Goal: Task Accomplishment & Management: Complete application form

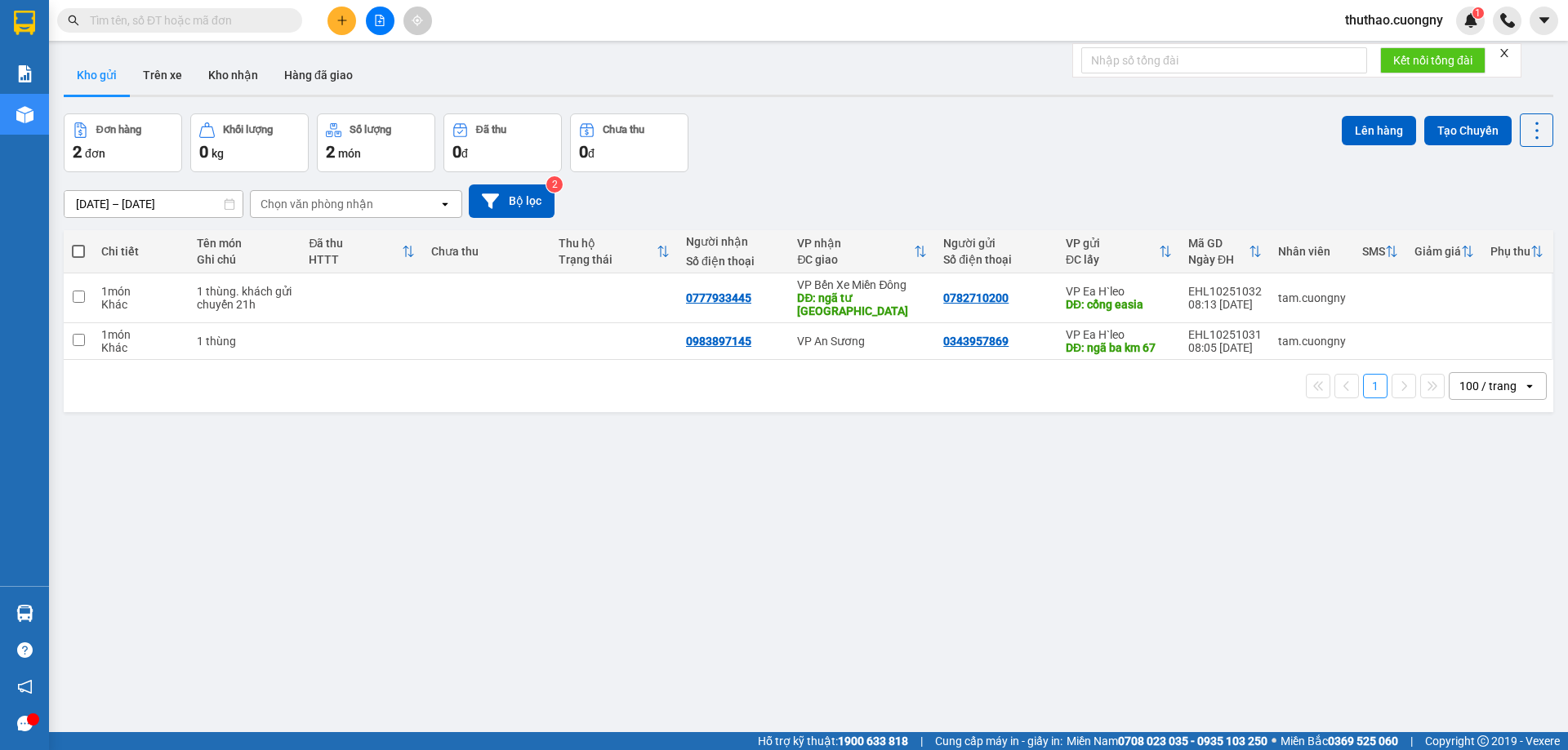
click at [335, 22] on button at bounding box center [342, 21] width 28 height 28
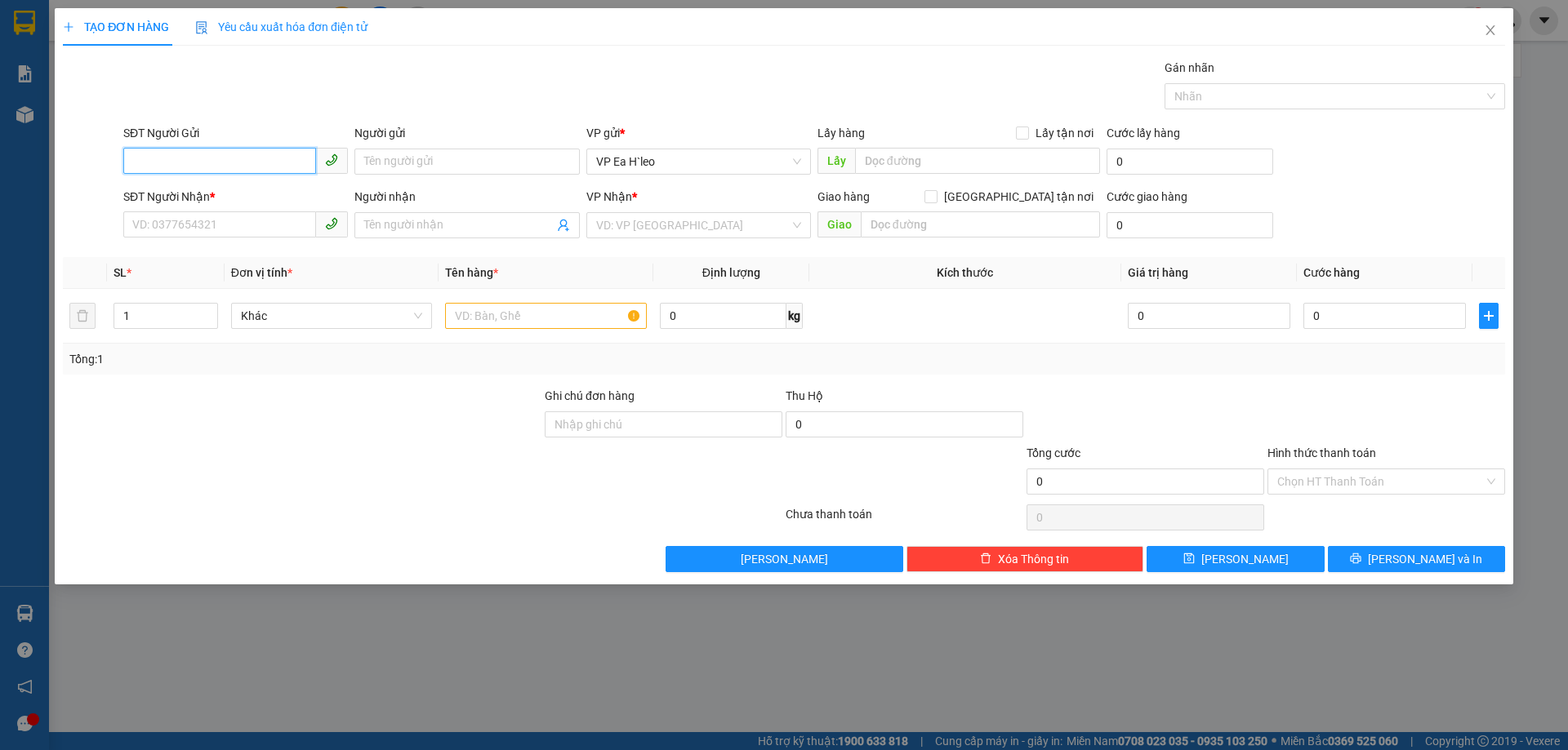
click at [255, 157] on input "SĐT Người Gửi" at bounding box center [219, 160] width 192 height 26
type input "0708370123"
click at [265, 228] on input "SĐT Người Nhận *" at bounding box center [219, 224] width 192 height 26
type input "0386902746"
click at [626, 236] on input "search" at bounding box center [693, 225] width 193 height 24
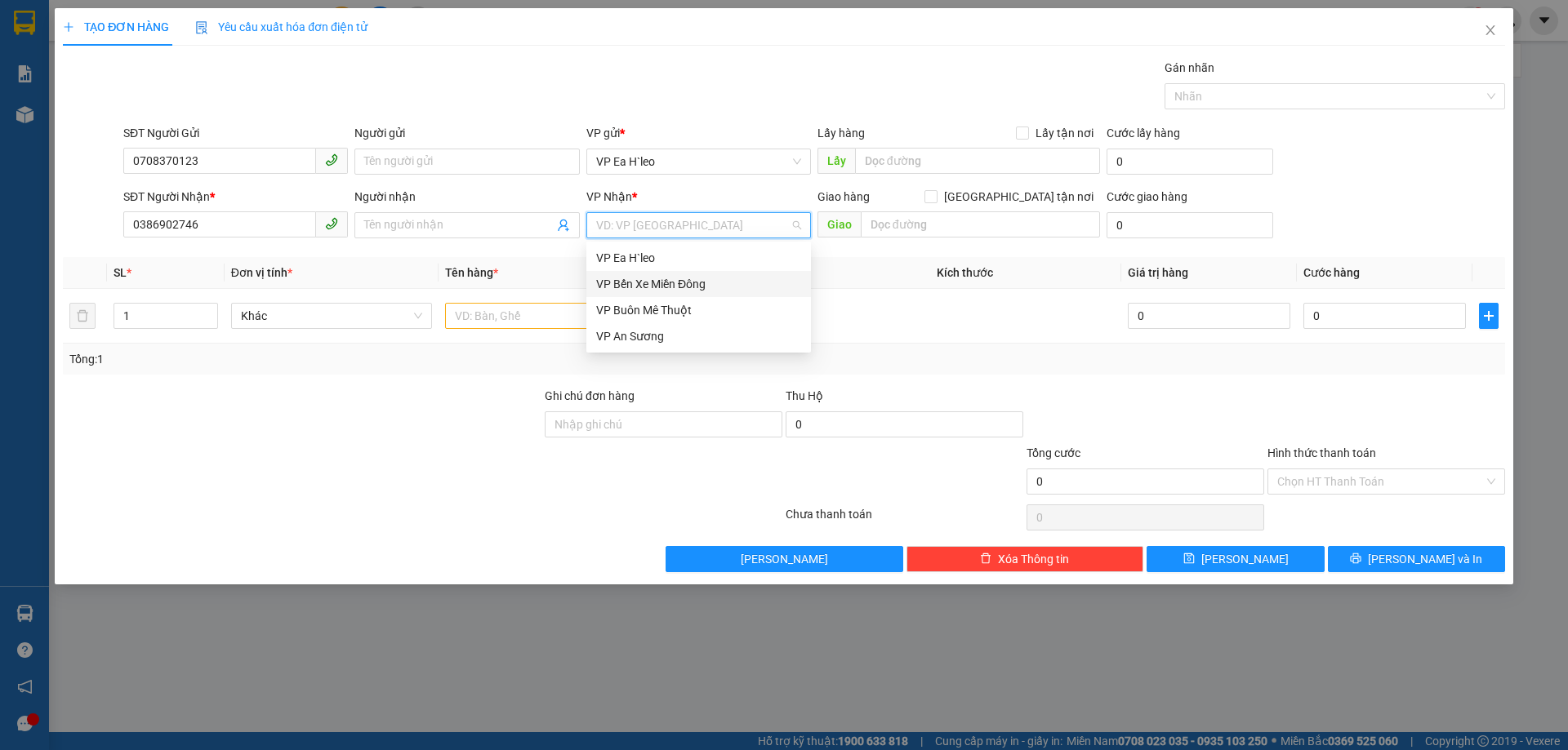
drag, startPoint x: 660, startPoint y: 280, endPoint x: 695, endPoint y: 277, distance: 35.1
click at [661, 280] on div "VP Bến Xe Miền Đông" at bounding box center [699, 284] width 205 height 18
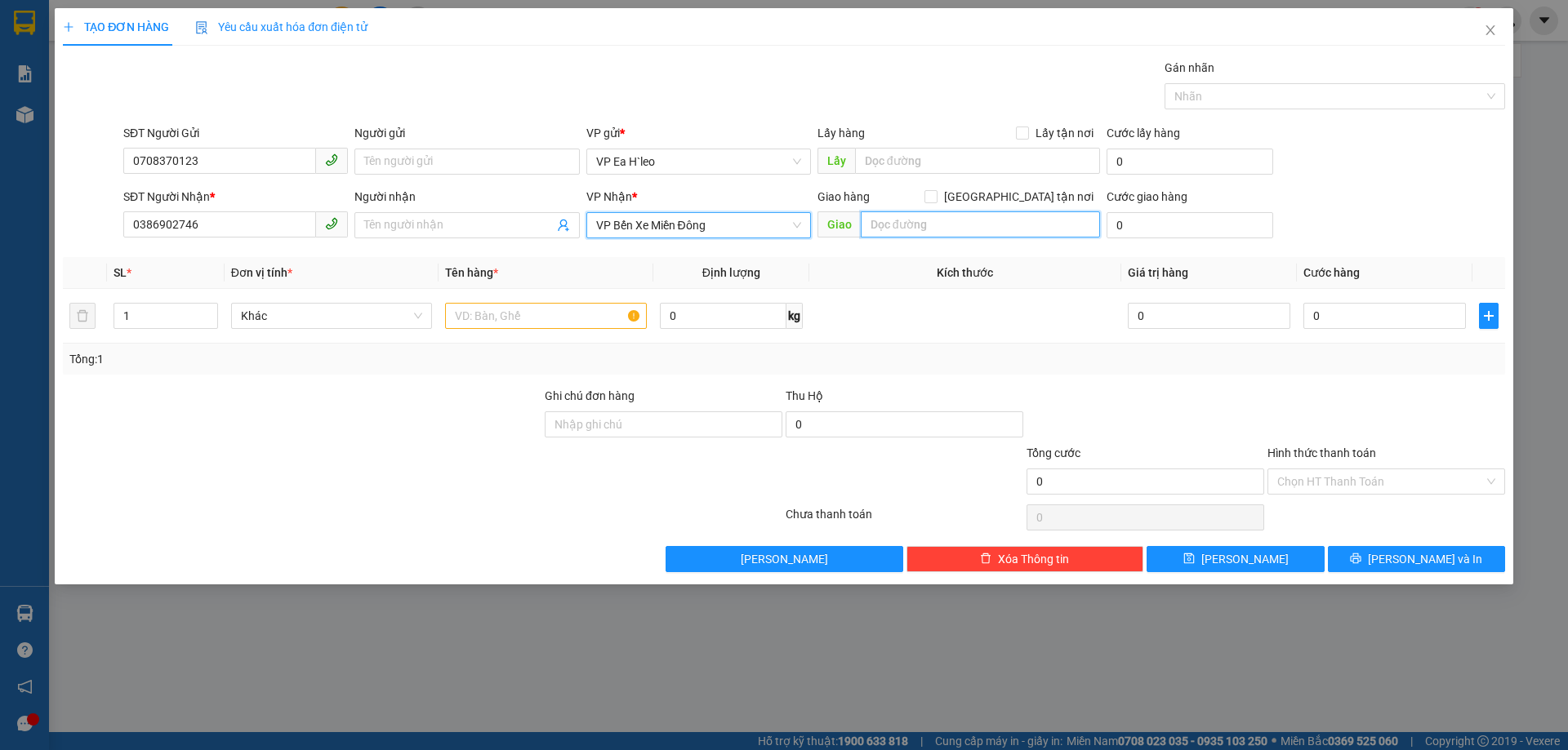
click at [919, 226] on input "text" at bounding box center [980, 224] width 239 height 26
type input "CẦU ÔNG BỐ"
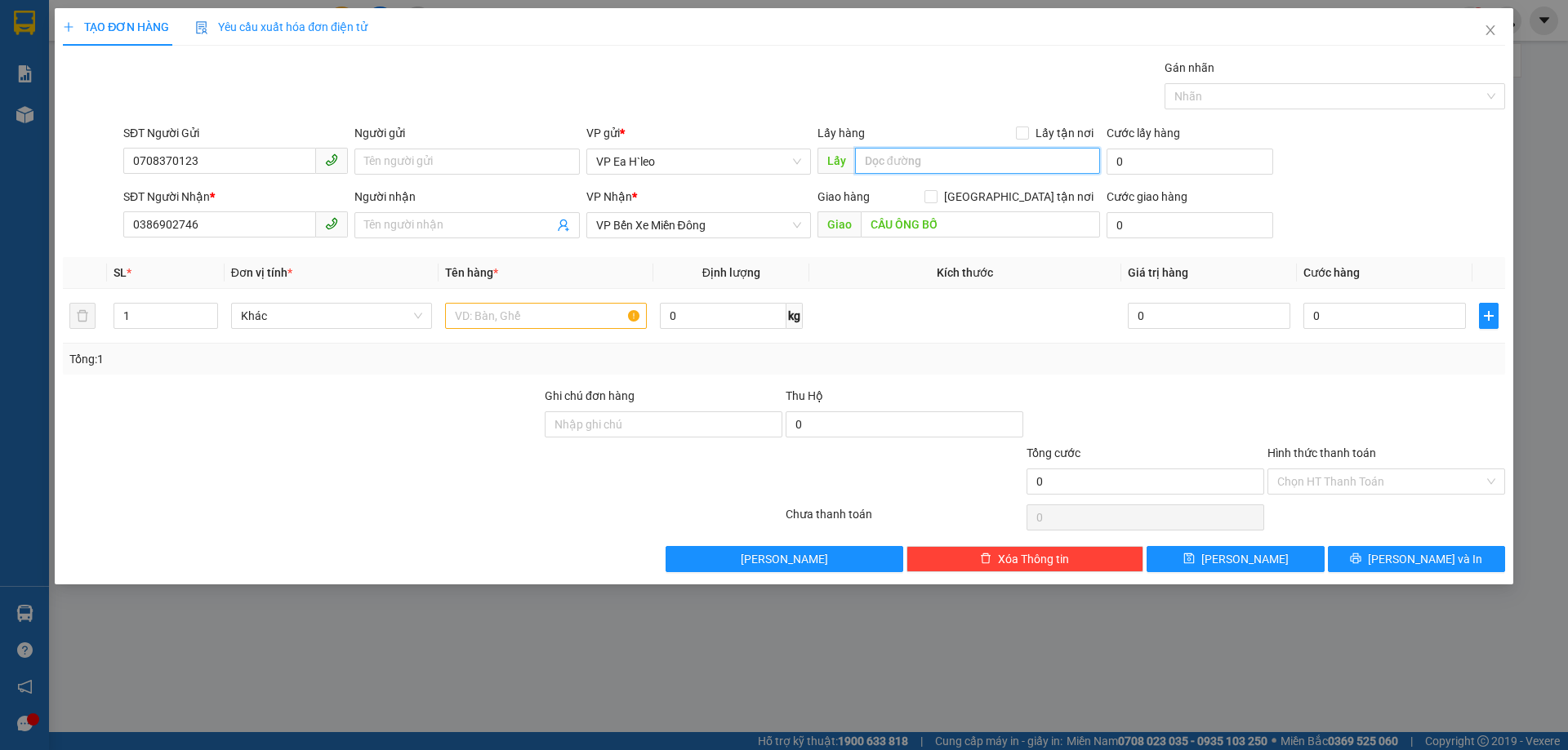
click at [915, 161] on input "text" at bounding box center [977, 160] width 245 height 26
type input "NGÃ BA NAM ĐÀN"
click at [963, 287] on th "Kích thước" at bounding box center [965, 272] width 312 height 32
click at [481, 309] on input "text" at bounding box center [546, 316] width 202 height 26
type input "1 THÙNG"
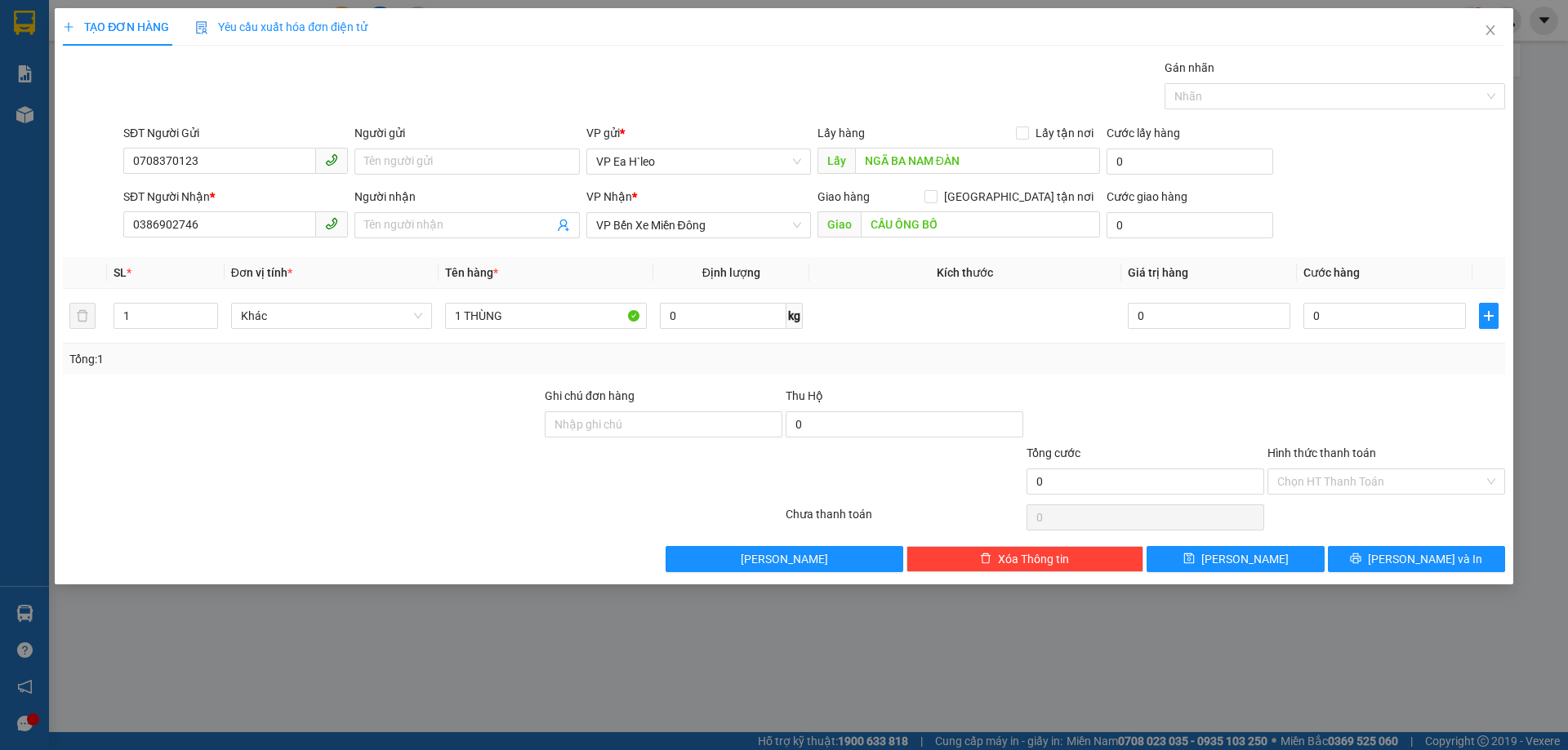
click at [437, 421] on div at bounding box center [302, 416] width 482 height 57
click at [1244, 567] on span "[PERSON_NAME]" at bounding box center [1245, 559] width 87 height 18
